Goal: Task Accomplishment & Management: Use online tool/utility

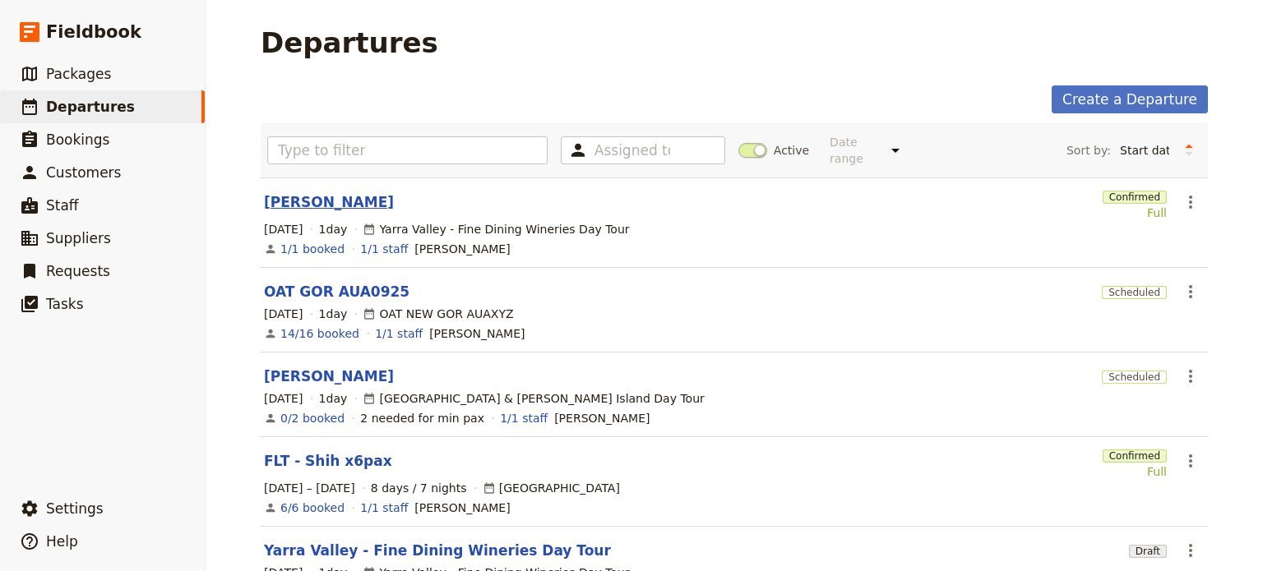
click at [314, 192] on link "[PERSON_NAME]" at bounding box center [329, 202] width 130 height 20
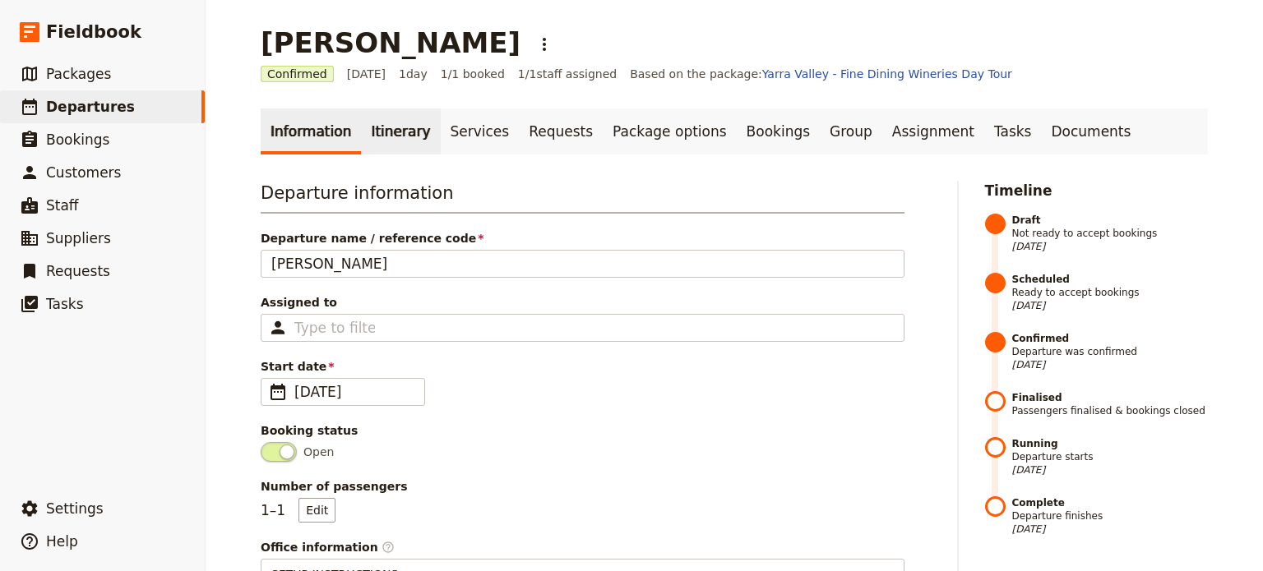
click at [377, 127] on link "Itinerary" at bounding box center [400, 132] width 79 height 46
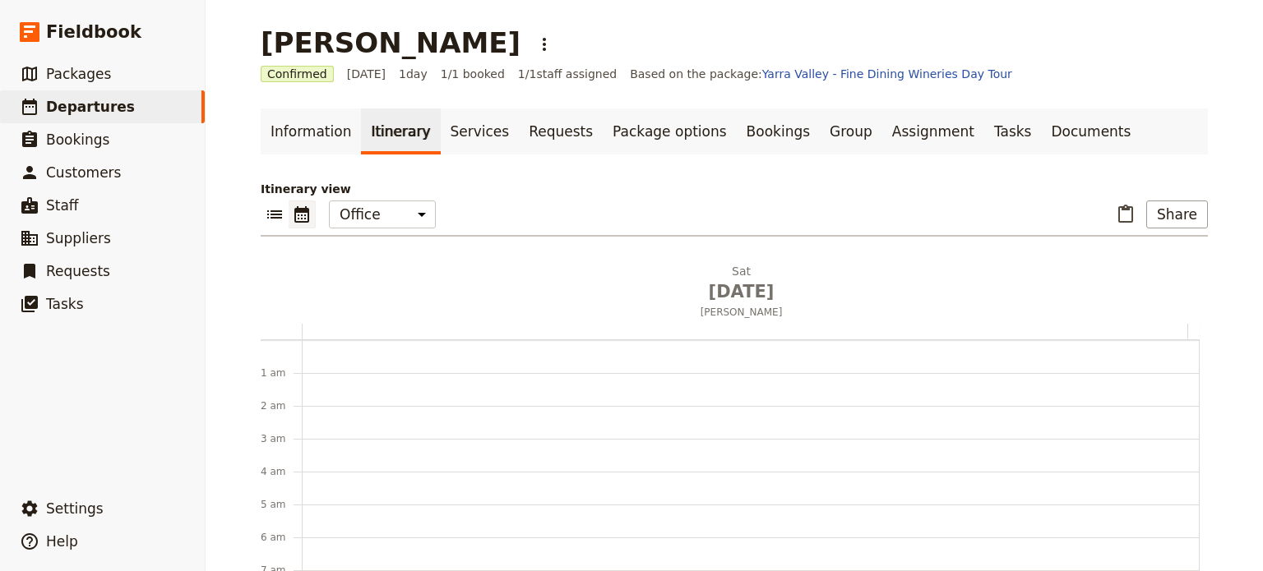
scroll to position [214, 0]
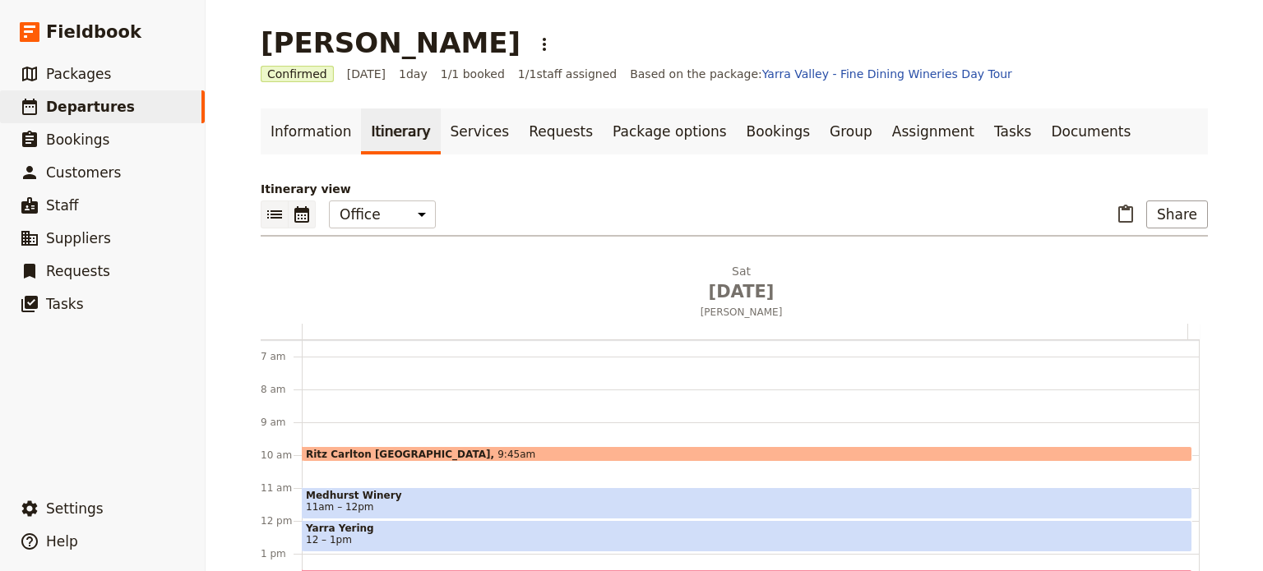
click at [279, 210] on button "​" at bounding box center [275, 215] width 28 height 28
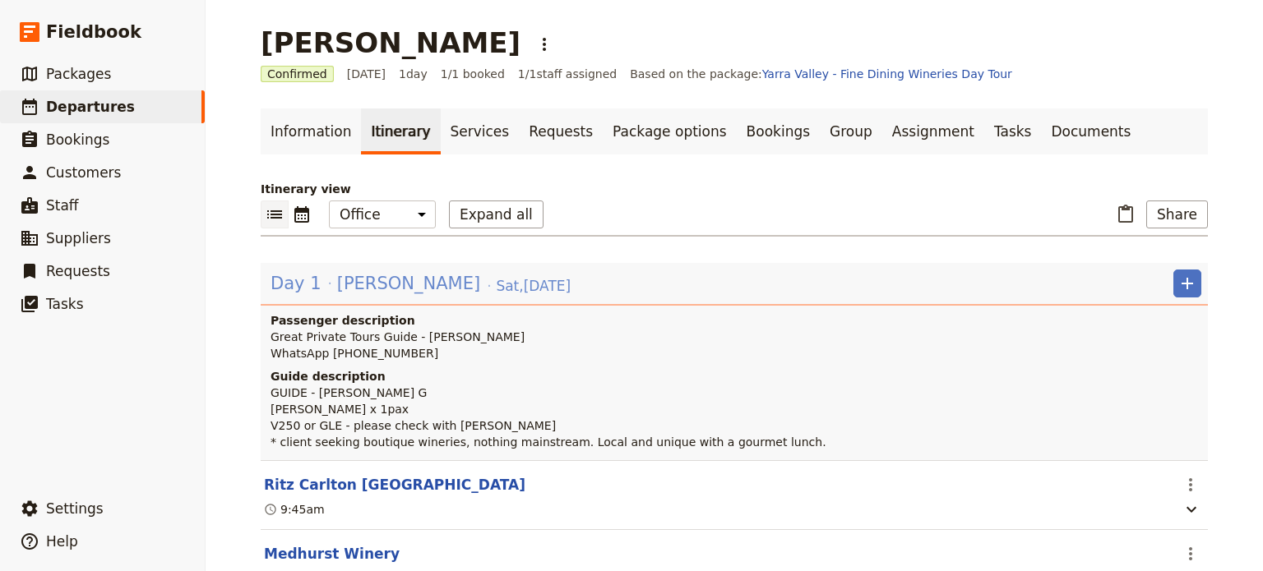
click at [497, 276] on span "[DATE]" at bounding box center [533, 286] width 75 height 20
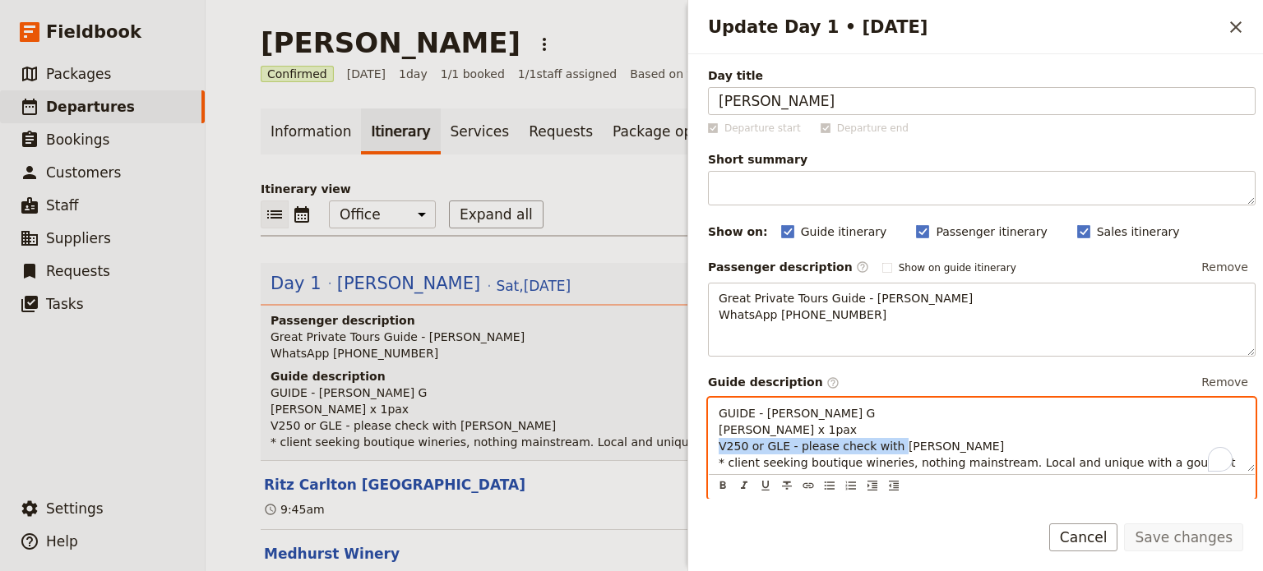
drag, startPoint x: 806, startPoint y: 441, endPoint x: 746, endPoint y: 447, distance: 59.5
click at [746, 447] on p "GUIDE - [PERSON_NAME] G [PERSON_NAME] x 1pax V250 or GLE - please check with [P…" at bounding box center [982, 446] width 526 height 82
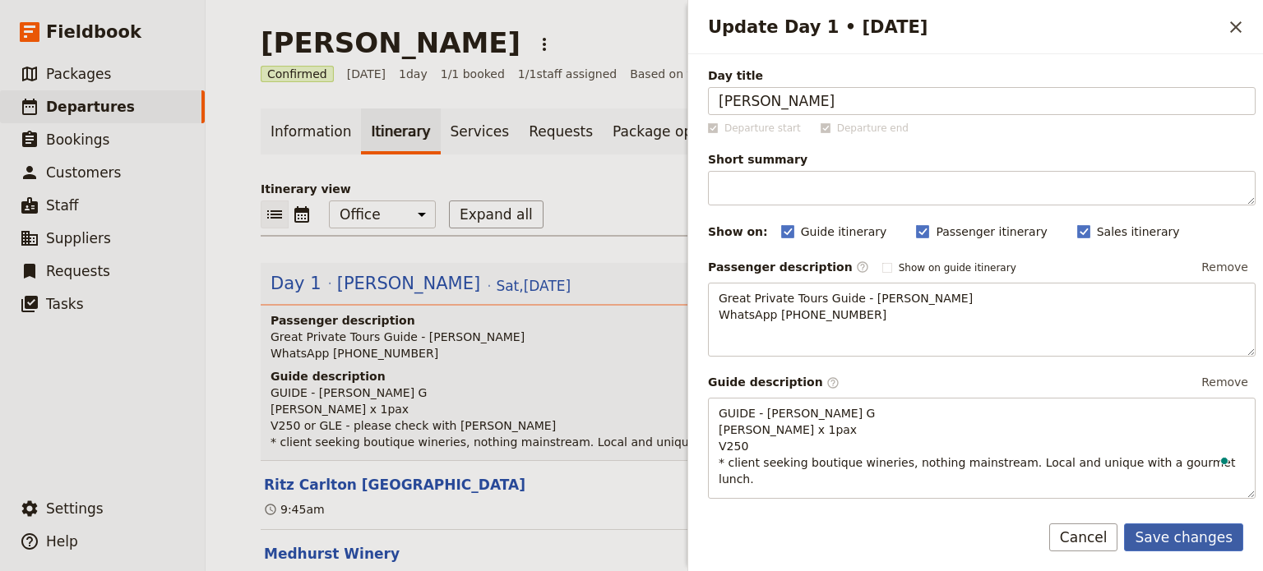
click at [1164, 529] on button "Save changes" at bounding box center [1183, 538] width 119 height 28
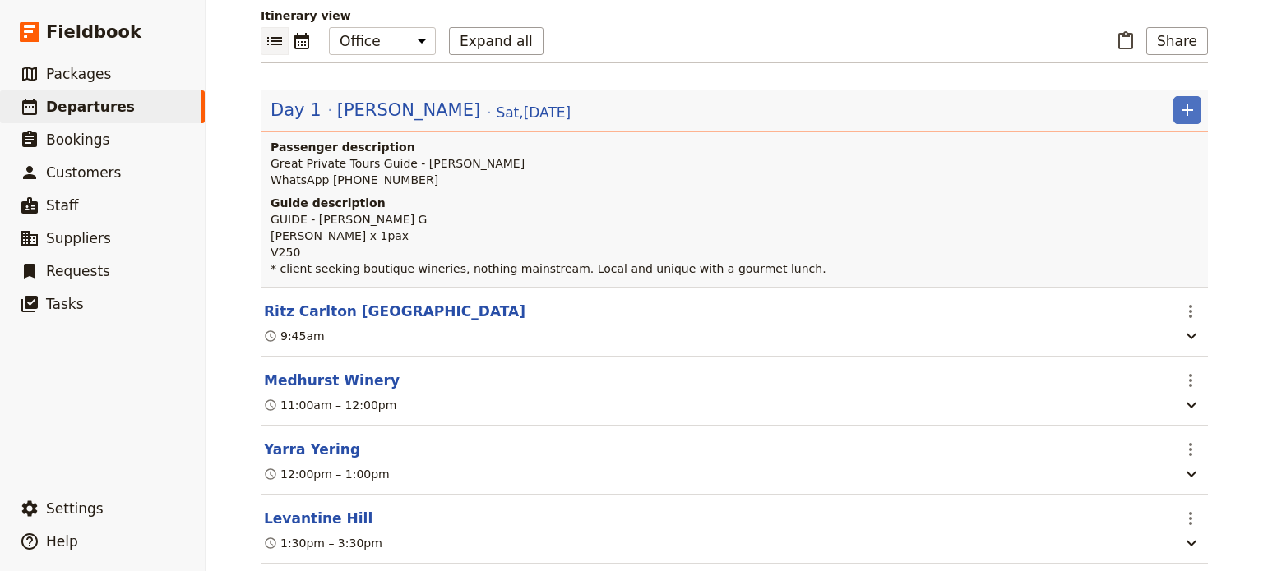
scroll to position [0, 0]
